Goal: Find specific page/section: Find specific page/section

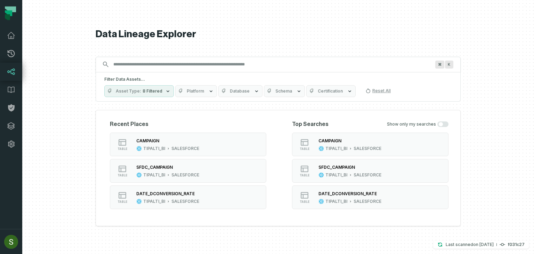
click at [166, 89] on icon "button" at bounding box center [168, 91] width 6 height 6
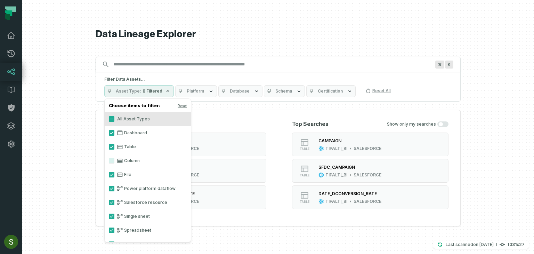
click at [165, 89] on icon "button" at bounding box center [168, 91] width 6 height 6
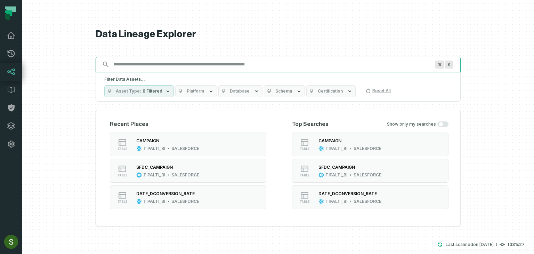
click at [170, 64] on input "Discovery Provider cmdk menu" at bounding box center [271, 64] width 325 height 11
paste input "**********"
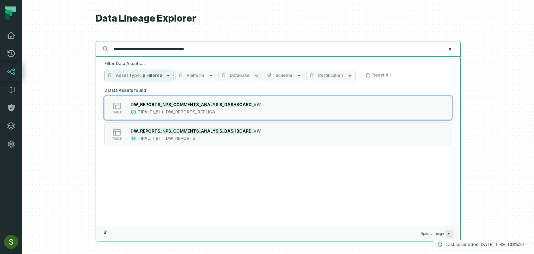
click at [138, 52] on input "**********" at bounding box center [277, 48] width 336 height 11
click at [116, 48] on input "**********" at bounding box center [277, 48] width 336 height 11
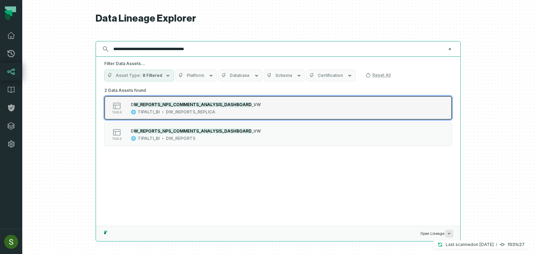
type input "**********"
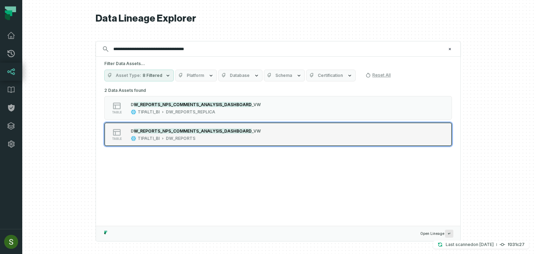
click at [213, 131] on mark "W_REPORTS_NPS_COMMENTS_ANALYSIS_DASHBOARD" at bounding box center [193, 130] width 118 height 5
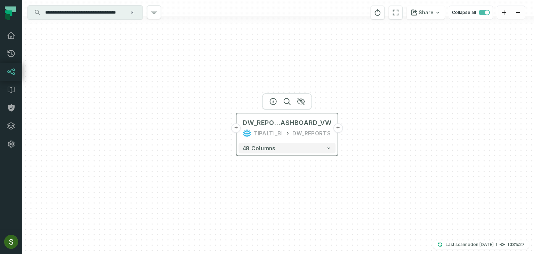
click at [338, 128] on button "+" at bounding box center [337, 127] width 9 height 9
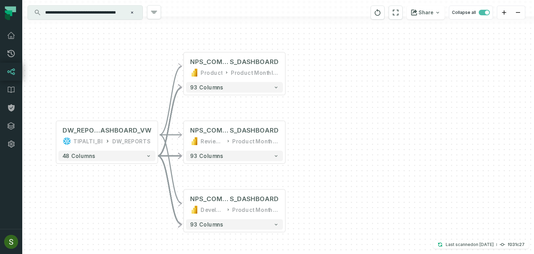
drag, startPoint x: 399, startPoint y: 125, endPoint x: 327, endPoint y: 114, distance: 73.8
click at [327, 123] on div "- NPS_COMMENTS_ANALYSI S_DASHBOARD Product Product Monthly Dashboard (DS) + 93 …" at bounding box center [277, 127] width 511 height 254
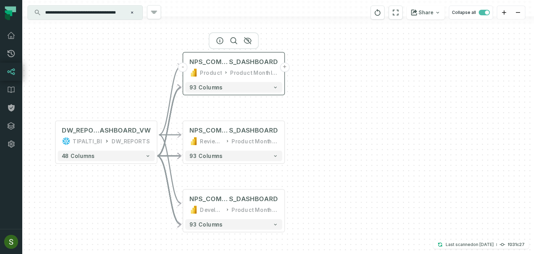
click at [285, 70] on button "+" at bounding box center [284, 67] width 9 height 9
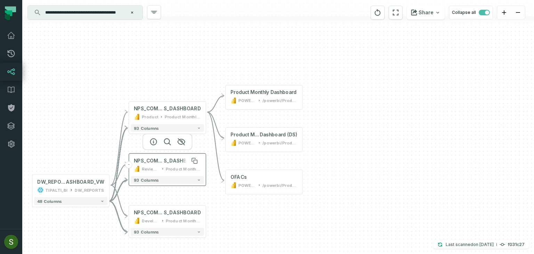
click at [154, 163] on span "NPS_COMMENTS_ANALYSI" at bounding box center [149, 160] width 30 height 6
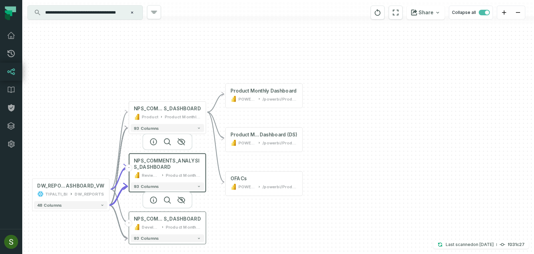
click at [171, 222] on div "NPS_COMMENTS_ANALYSI S_DASHBOARD Development Prem Product Monthly Dashboard (DS…" at bounding box center [167, 222] width 73 height 19
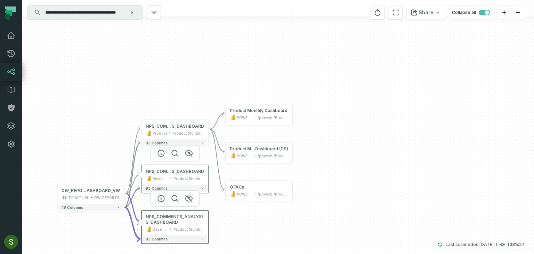
click at [177, 175] on div "NPS_COMMENTS_ANALYSI S_DASHBOARD Review before production Product Monthly Dashb…" at bounding box center [175, 174] width 64 height 17
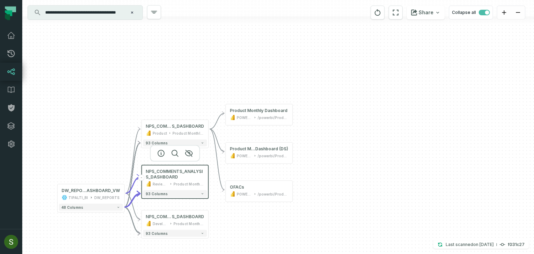
drag, startPoint x: 313, startPoint y: 207, endPoint x: 309, endPoint y: 185, distance: 22.2
click at [309, 185] on div "+ Product Monthly Dashboard POWER BI /powerbi/Product + Product Monthly Dashboa…" at bounding box center [277, 127] width 511 height 254
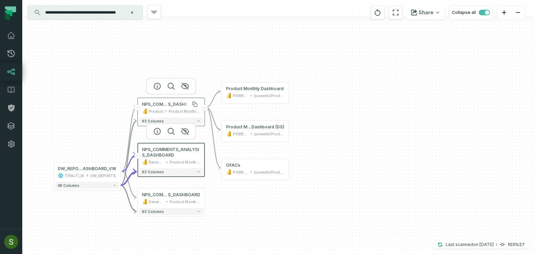
click at [168, 106] on span "NPS_COMMENTS_ANALYSI" at bounding box center [155, 104] width 26 height 6
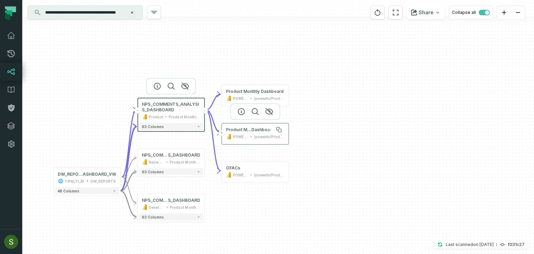
click at [258, 130] on span "Dashboard (DS)" at bounding box center [267, 130] width 33 height 6
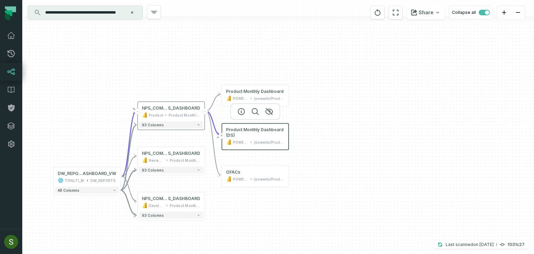
click at [385, 155] on div "+ Product Monthly Dashboard POWER BI /powerbi/Product + Product Monthly Dashboa…" at bounding box center [277, 127] width 511 height 254
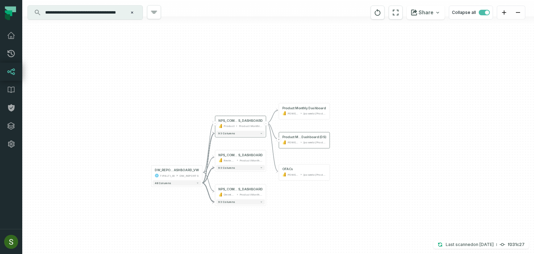
drag, startPoint x: 353, startPoint y: 152, endPoint x: 379, endPoint y: 151, distance: 25.7
click at [379, 151] on div "+ Product Monthly Dashboard POWER BI /powerbi/Product + Product Monthly Dashboa…" at bounding box center [277, 127] width 511 height 254
